Goal: Information Seeking & Learning: Learn about a topic

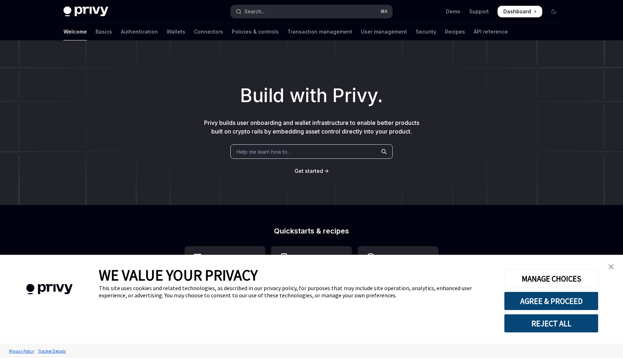
click at [344, 15] on button "Search... ⌘ K" at bounding box center [312, 11] width 162 height 13
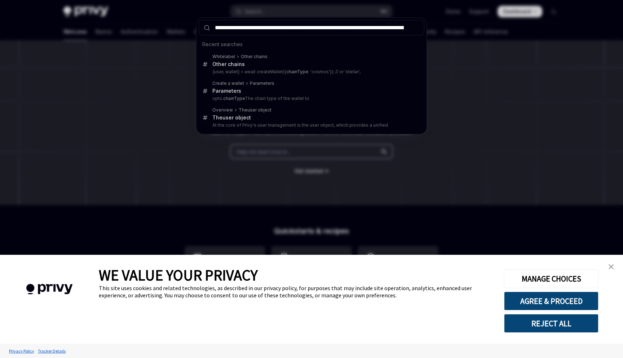
scroll to position [0, 8233]
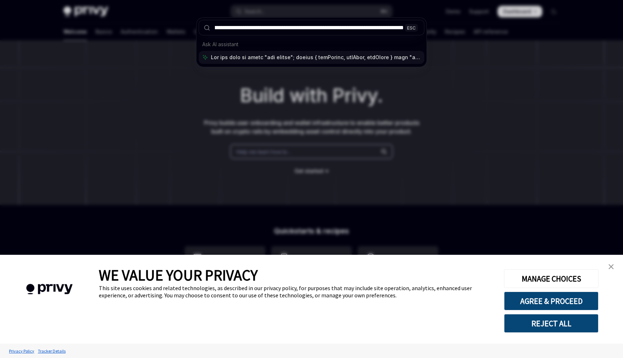
type input "**********"
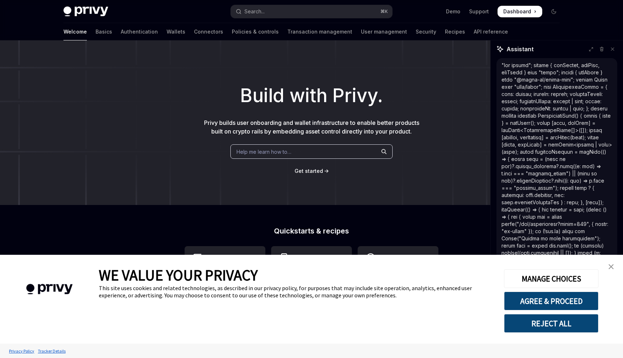
scroll to position [0, 0]
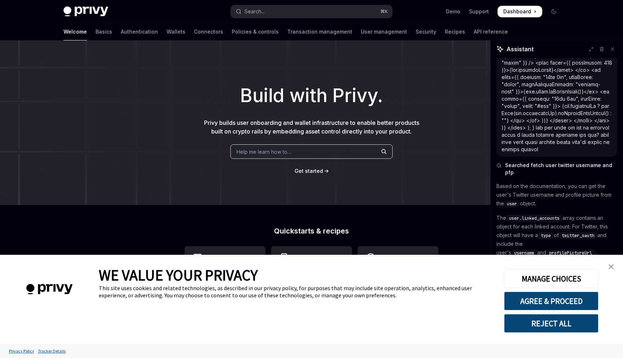
type textarea "*"
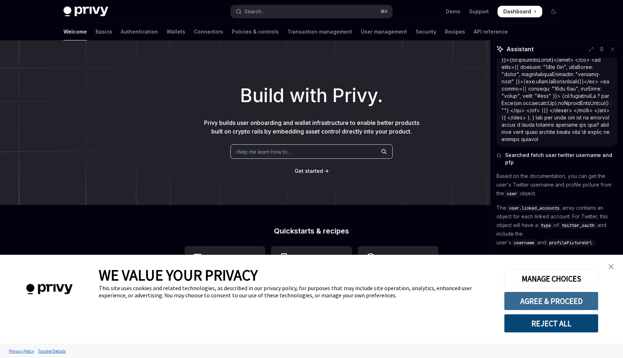
click at [555, 299] on button "AGREE & PROCEED" at bounding box center [551, 300] width 95 height 19
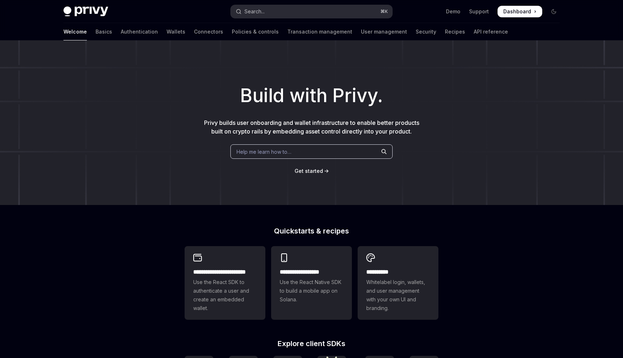
click at [375, 13] on button "Search... ⌘ K" at bounding box center [312, 11] width 162 height 13
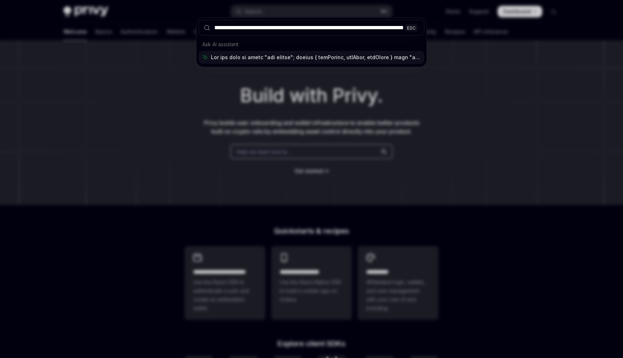
scroll to position [0, 8441]
type input "**********"
type textarea "*"
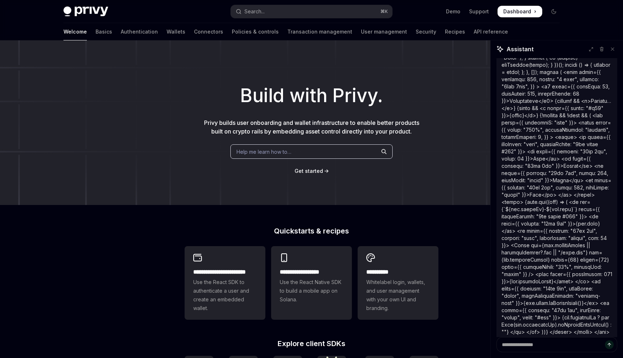
scroll to position [272, 0]
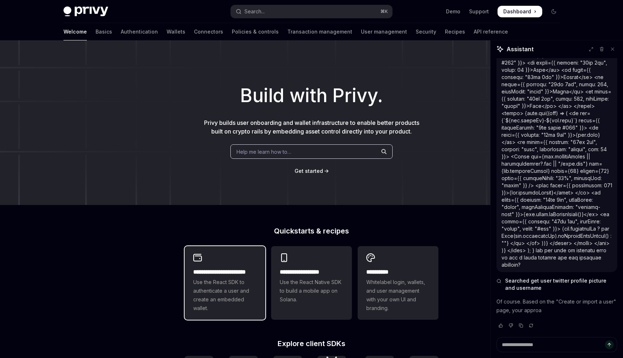
type textarea "*"
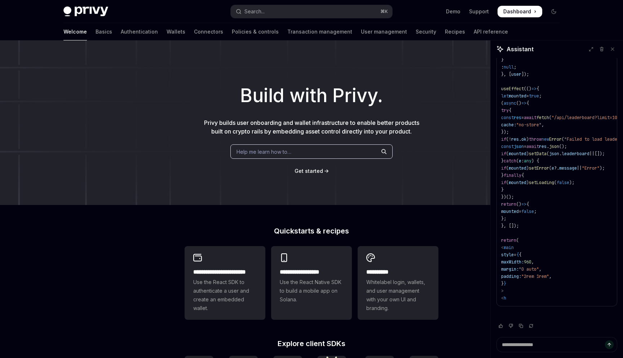
scroll to position [845, 0]
click at [522, 325] on rect "Copy chat response" at bounding box center [522, 326] width 3 height 3
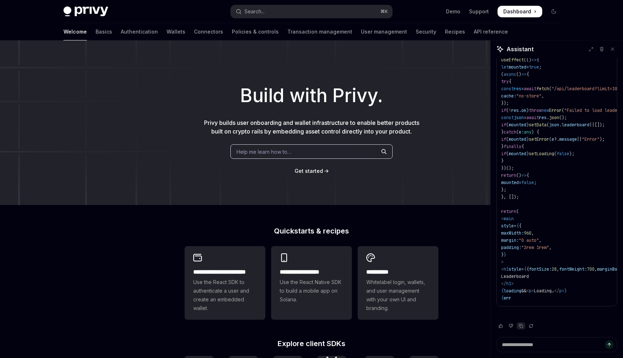
scroll to position [874, 0]
click at [355, 10] on button "Search... ⌘ K" at bounding box center [312, 11] width 162 height 13
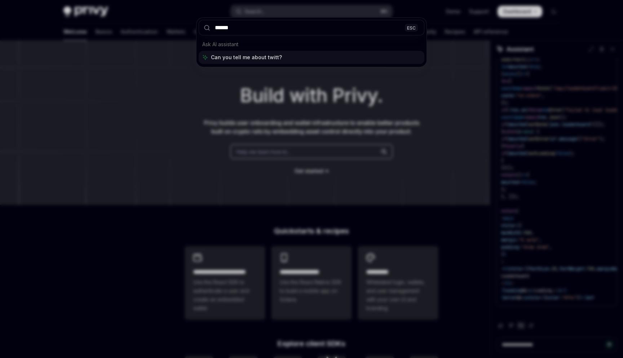
type input "*******"
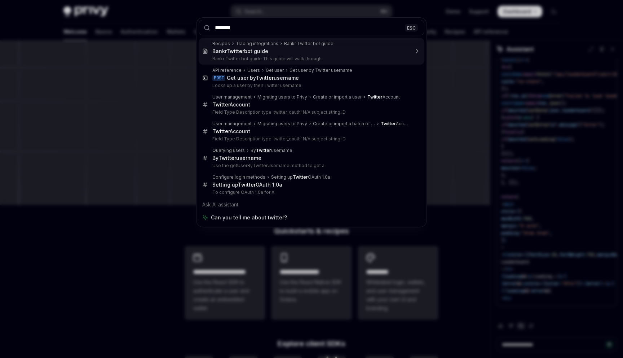
scroll to position [889, 0]
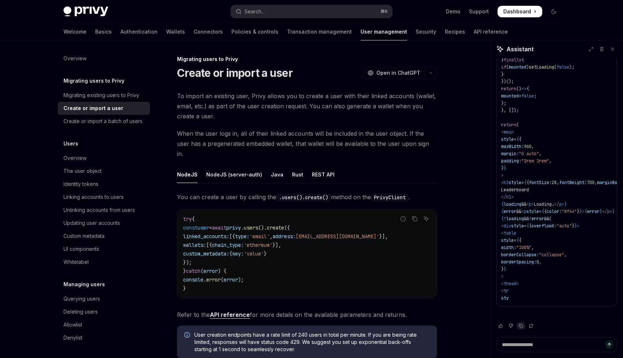
scroll to position [961, 0]
click at [602, 48] on icon at bounding box center [602, 48] width 4 height 0
type textarea "*"
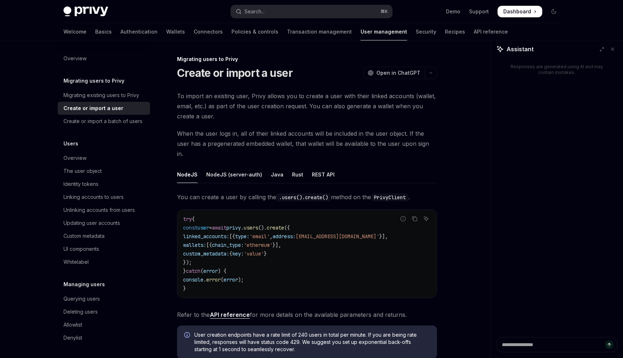
scroll to position [0, 0]
click at [308, 9] on button "Search... ⌘ K" at bounding box center [312, 11] width 162 height 13
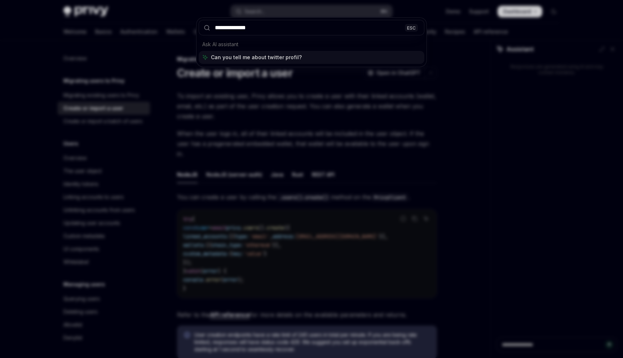
type input "**********"
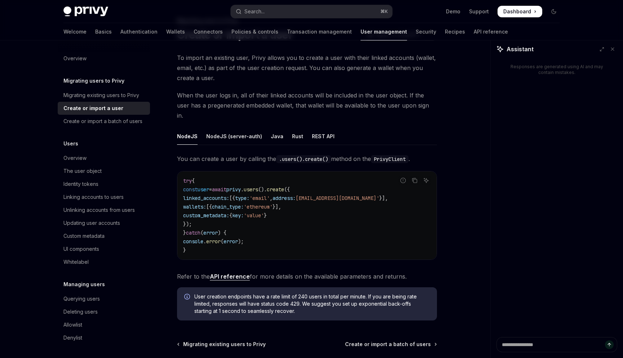
scroll to position [40, 0]
